Goal: Use online tool/utility: Utilize a website feature to perform a specific function

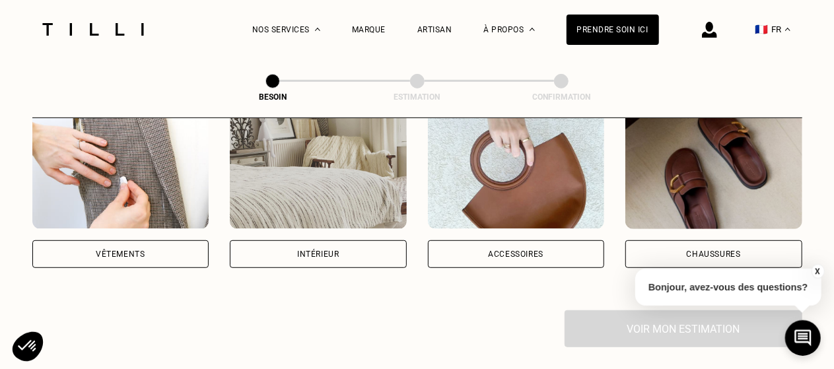
scroll to position [302, 0]
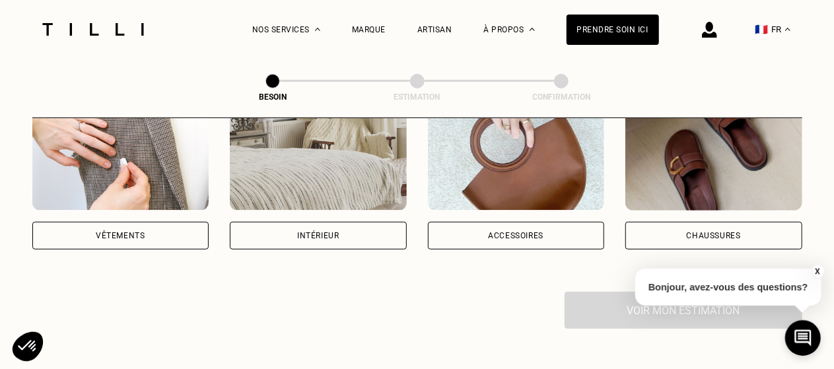
click at [197, 207] on div "Vêtements" at bounding box center [120, 171] width 177 height 158
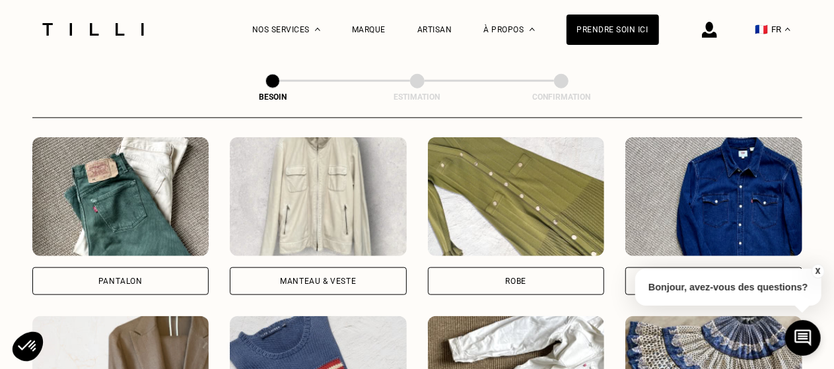
scroll to position [660, 0]
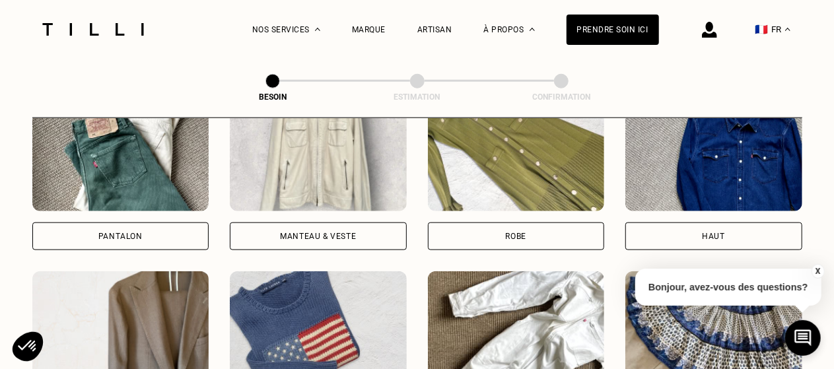
click at [115, 201] on div "Pantalon" at bounding box center [120, 171] width 177 height 158
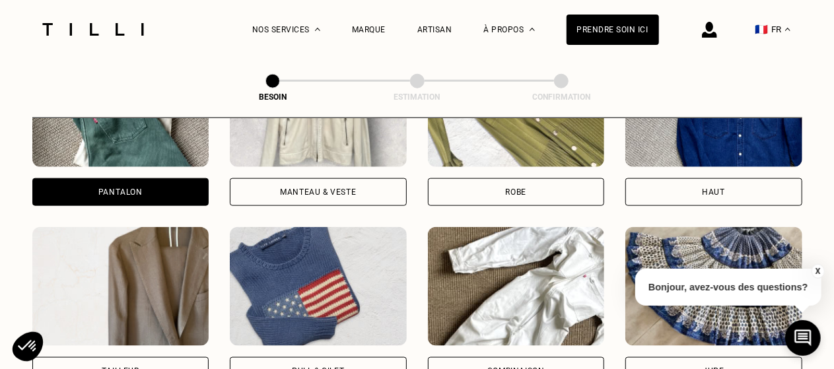
click at [115, 220] on div "Pantalon Manteau & Veste Robe Haut Tailleur Pull & gilet Combinaison Jupe Robe …" at bounding box center [417, 306] width 770 height 516
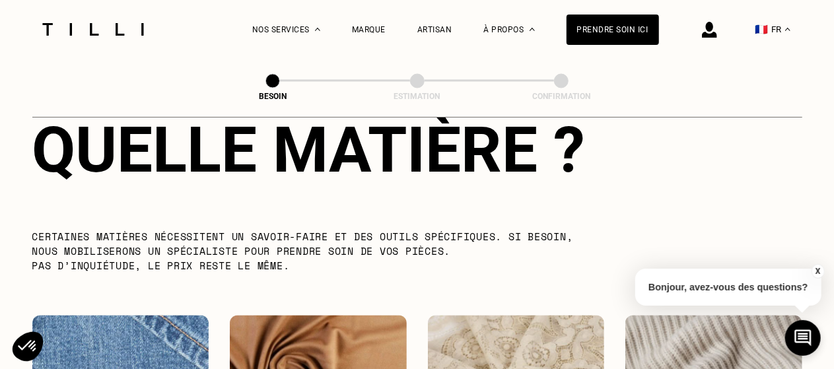
scroll to position [1409, 0]
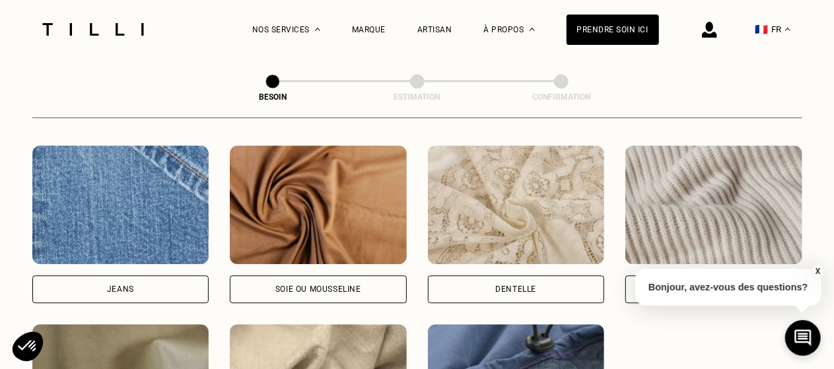
click at [154, 248] on img at bounding box center [120, 204] width 177 height 119
select select "FR"
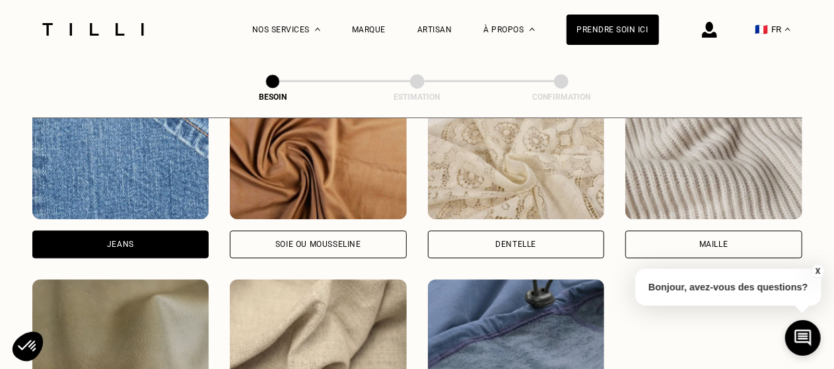
click at [143, 269] on div "[PERSON_NAME] ou mousseline Dentelle Maille Attention ! Pour le moment, nous tr…" at bounding box center [417, 268] width 770 height 337
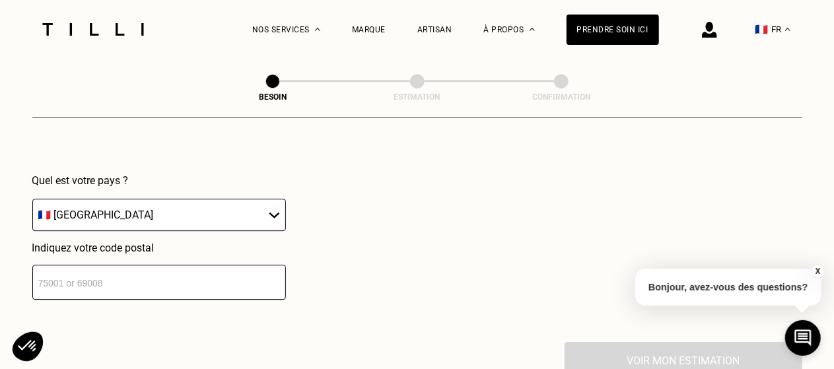
scroll to position [1910, 0]
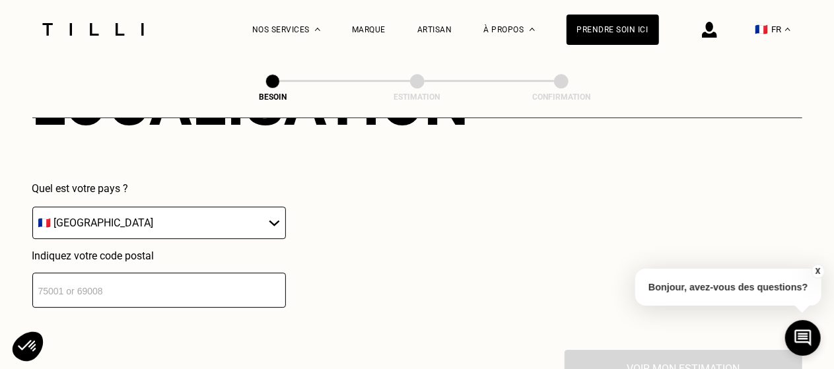
click at [164, 250] on p "Indiquez votre code postal" at bounding box center [159, 256] width 254 height 13
click at [124, 273] on input "number" at bounding box center [159, 290] width 254 height 35
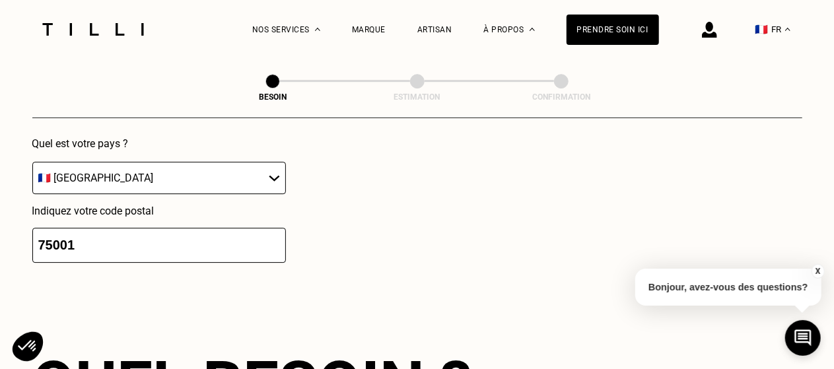
type input "75001"
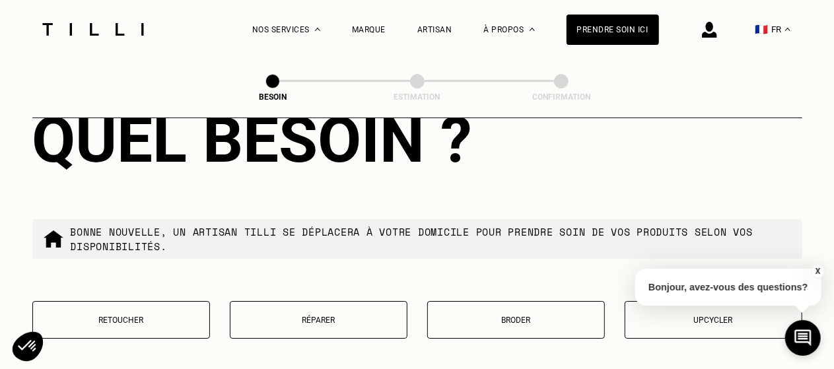
scroll to position [2215, 0]
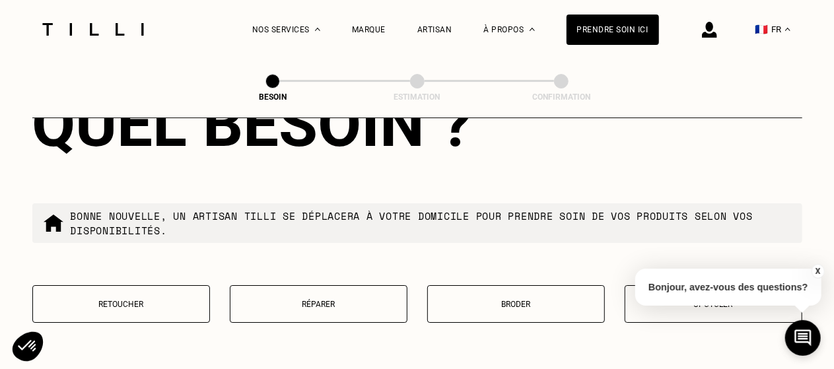
click at [134, 300] on p "Retoucher" at bounding box center [121, 304] width 163 height 9
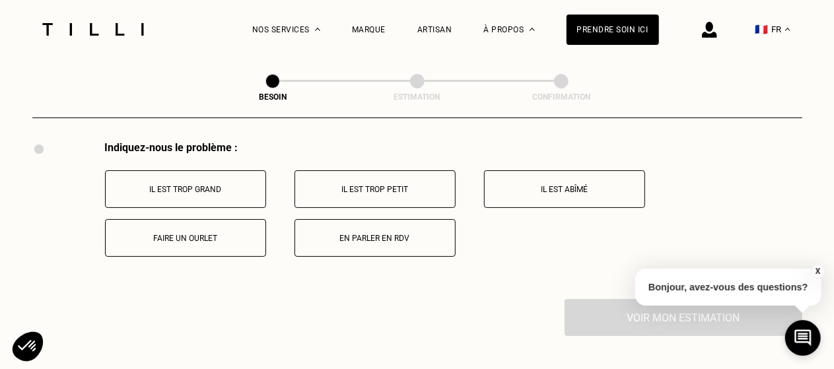
scroll to position [2452, 0]
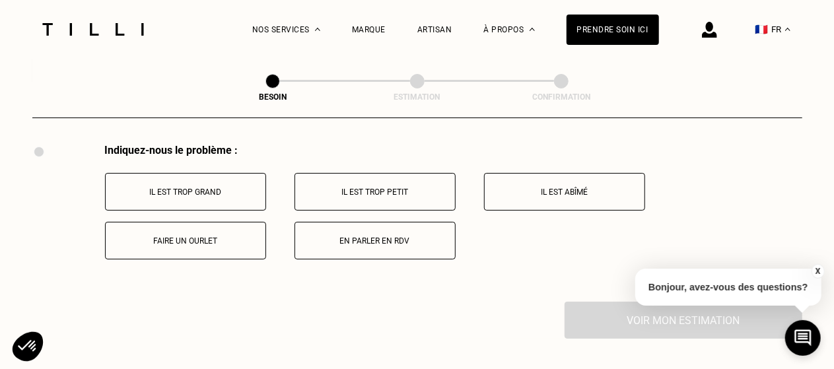
click at [213, 223] on button "Faire un ourlet" at bounding box center [185, 241] width 161 height 38
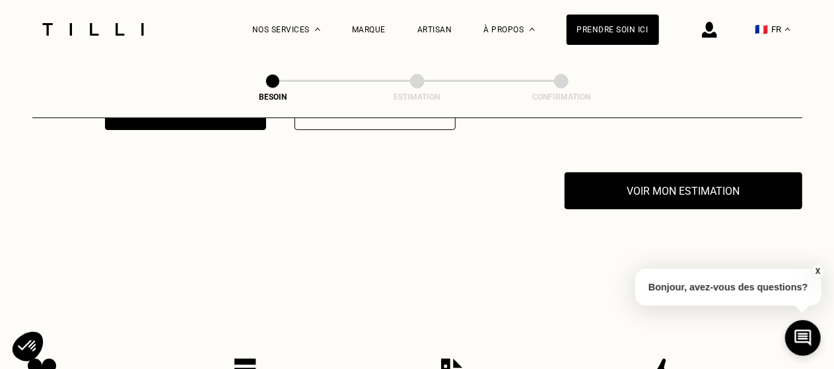
scroll to position [2598, 0]
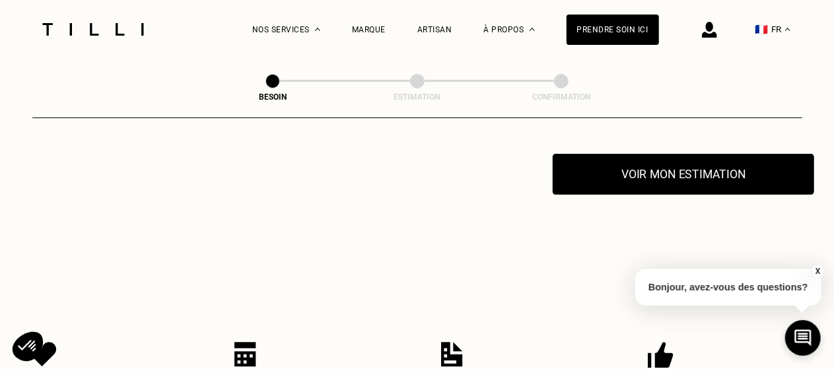
click at [671, 166] on button "Voir mon estimation" at bounding box center [683, 174] width 261 height 41
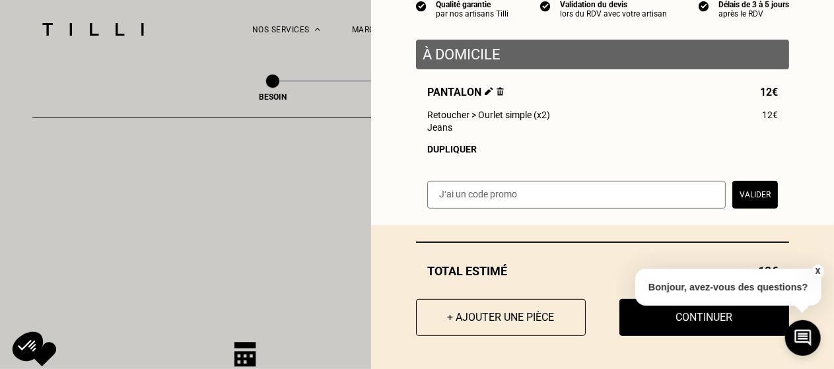
scroll to position [141, 0]
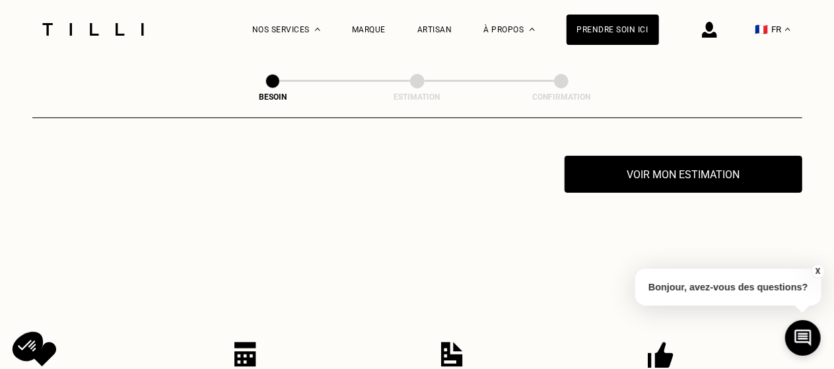
click at [820, 271] on button "X" at bounding box center [817, 271] width 13 height 15
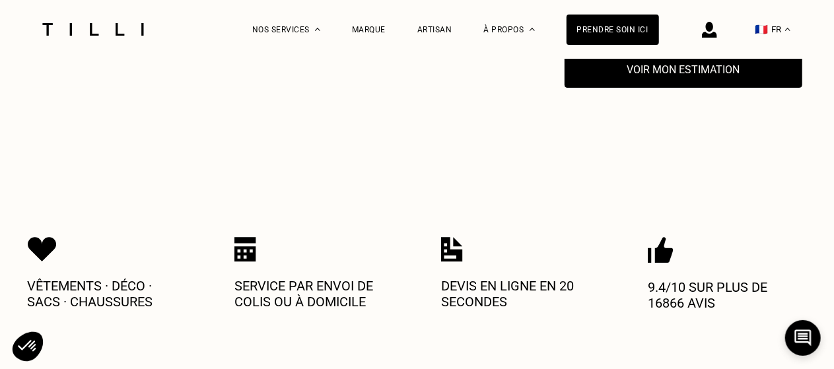
scroll to position [2703, 0]
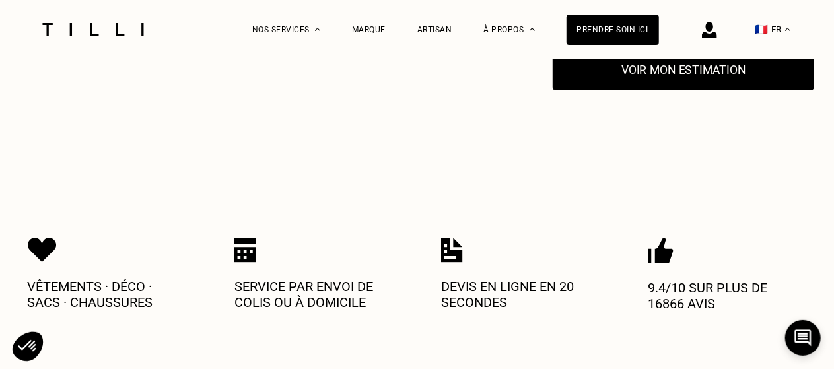
click at [660, 79] on button "Voir mon estimation" at bounding box center [683, 70] width 261 height 41
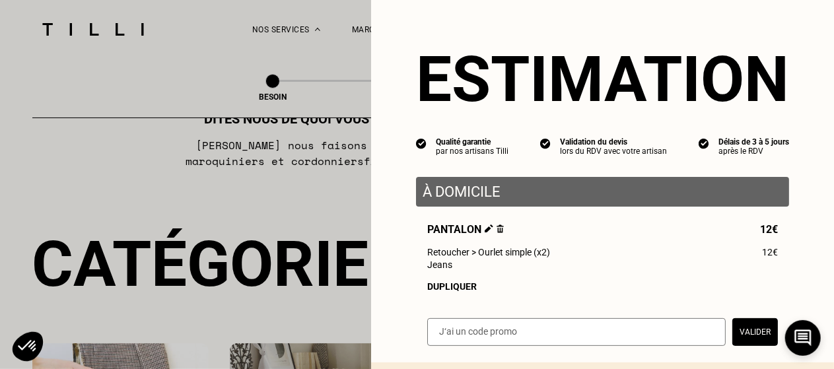
scroll to position [0, 0]
